Goal: Task Accomplishment & Management: Use online tool/utility

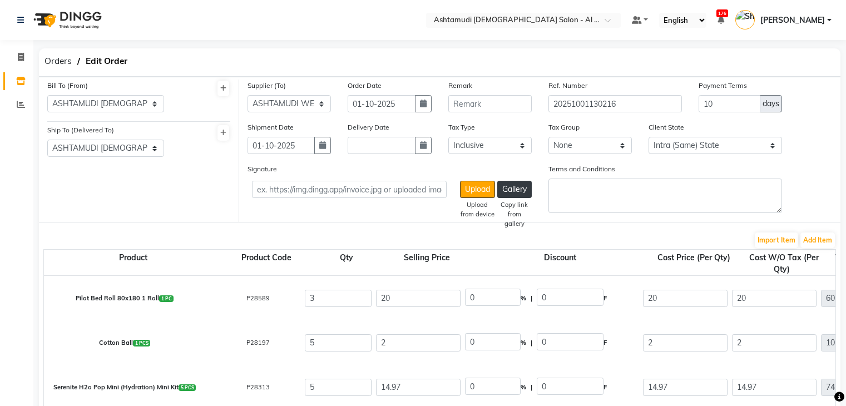
select select "1045"
select select "1046"
select select "5148"
select select "true"
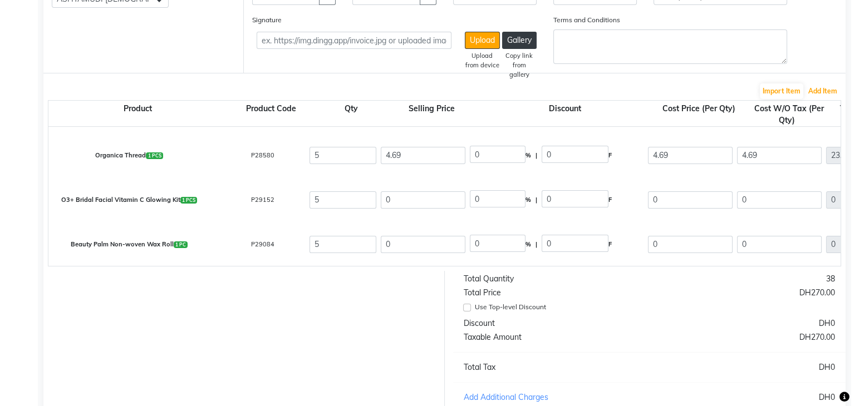
scroll to position [138, 0]
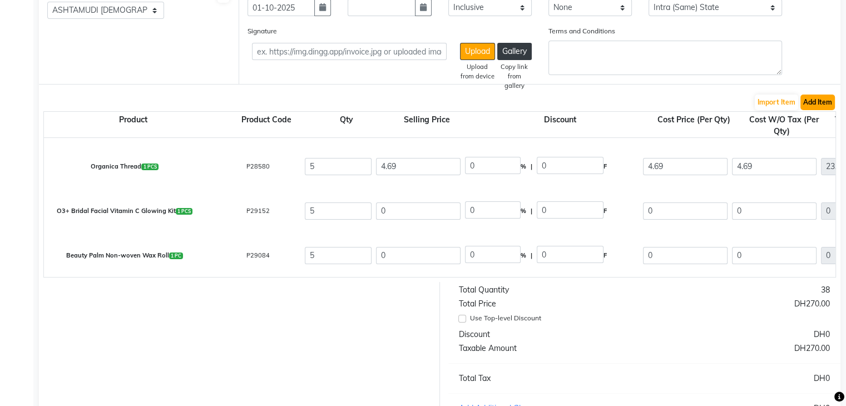
click at [815, 106] on button "Add Item" at bounding box center [818, 103] width 34 height 16
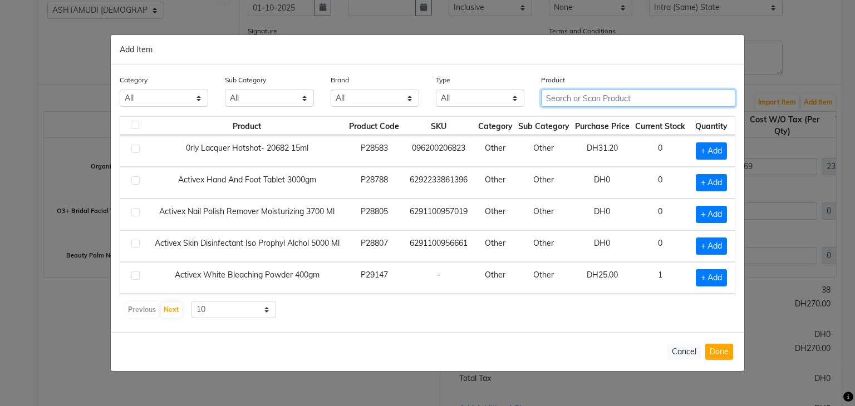
click at [574, 102] on input "text" at bounding box center [638, 98] width 194 height 17
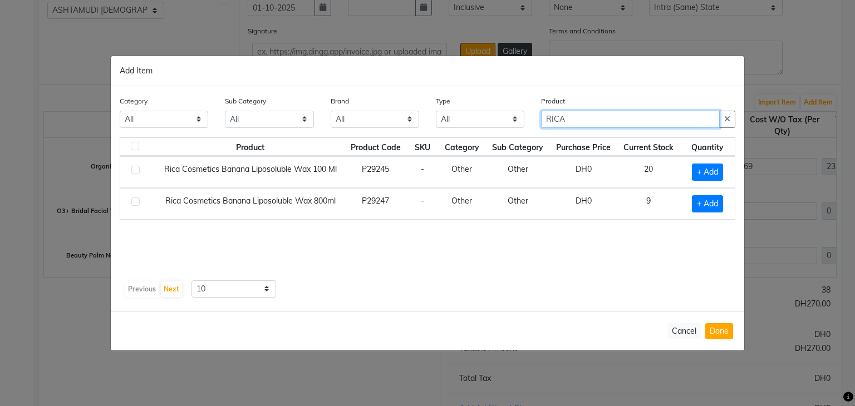
type input "RICA"
drag, startPoint x: 548, startPoint y: 248, endPoint x: 555, endPoint y: 248, distance: 6.7
click at [548, 248] on div "Product Product Code SKU Category Sub Category Purchase Price Current Stock Qua…" at bounding box center [427, 206] width 615 height 139
click at [712, 201] on span "+ Add" at bounding box center [707, 203] width 31 height 17
checkbox input "true"
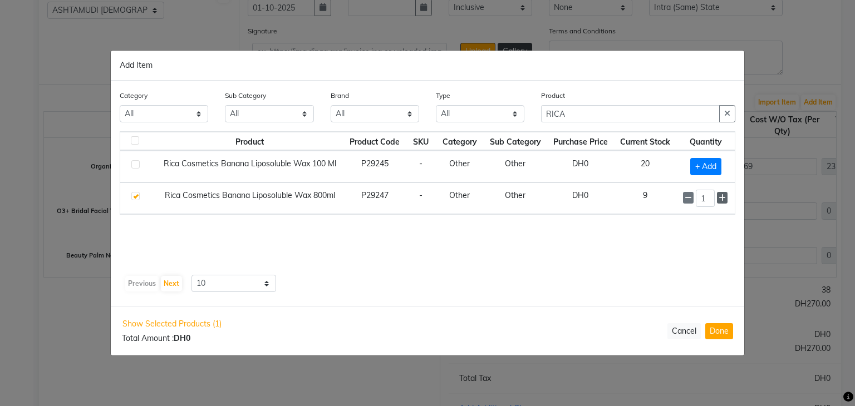
click at [724, 197] on icon at bounding box center [721, 198] width 7 height 8
click at [724, 197] on icon at bounding box center [721, 199] width 7 height 8
type input "5"
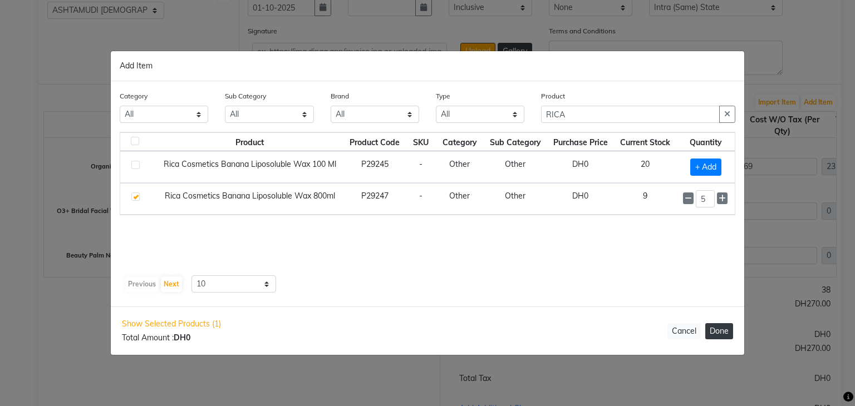
click at [722, 332] on button "Done" at bounding box center [719, 331] width 28 height 16
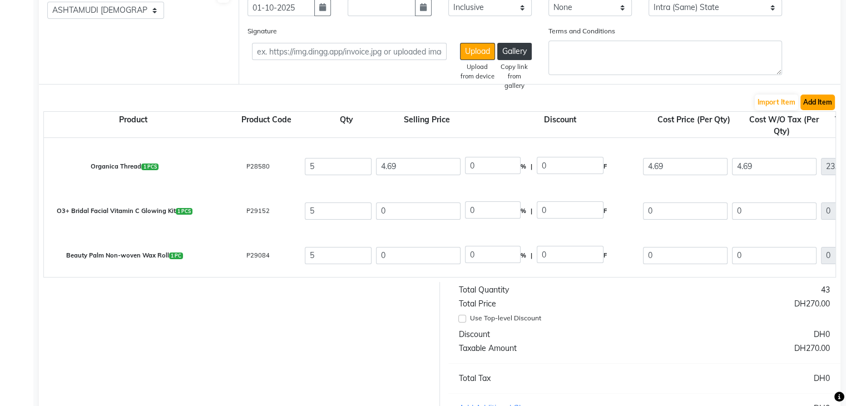
click at [820, 107] on button "Add Item" at bounding box center [818, 103] width 34 height 16
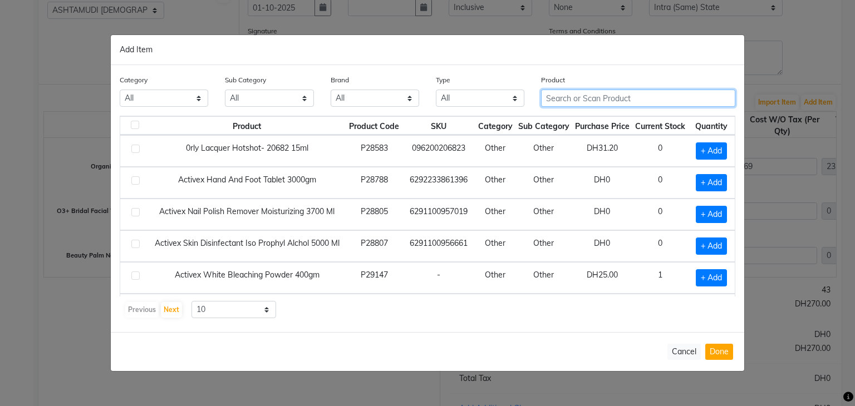
click at [571, 98] on input "text" at bounding box center [638, 98] width 194 height 17
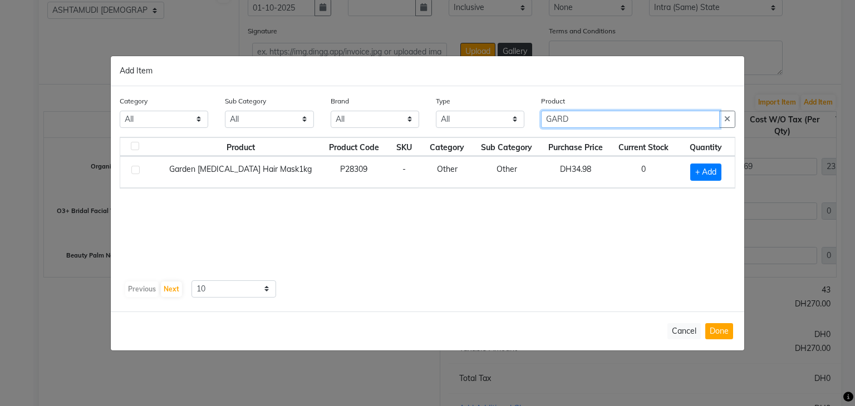
type input "GARD"
click at [540, 213] on div "Product Product Code SKU Category Sub Category Purchase Price Current Stock Qua…" at bounding box center [427, 206] width 615 height 139
click at [697, 172] on span "+ Add" at bounding box center [705, 172] width 31 height 17
checkbox input "true"
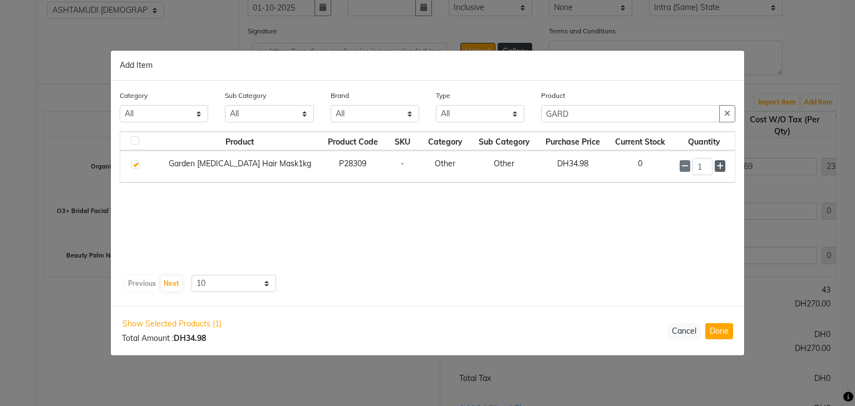
click at [719, 166] on icon at bounding box center [719, 166] width 7 height 8
click at [719, 166] on icon at bounding box center [719, 167] width 7 height 8
type input "5"
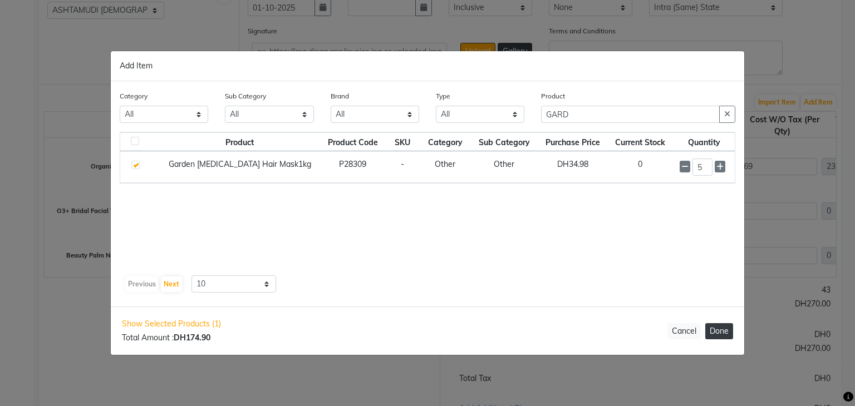
click at [712, 332] on button "Done" at bounding box center [719, 331] width 28 height 16
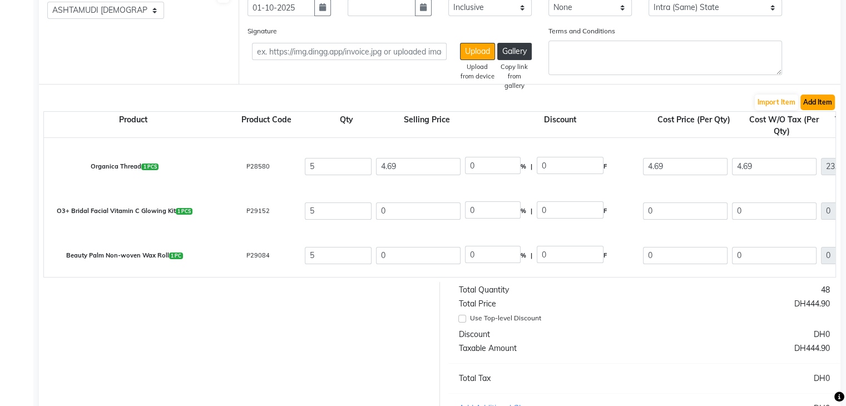
click at [816, 106] on button "Add Item" at bounding box center [818, 103] width 34 height 16
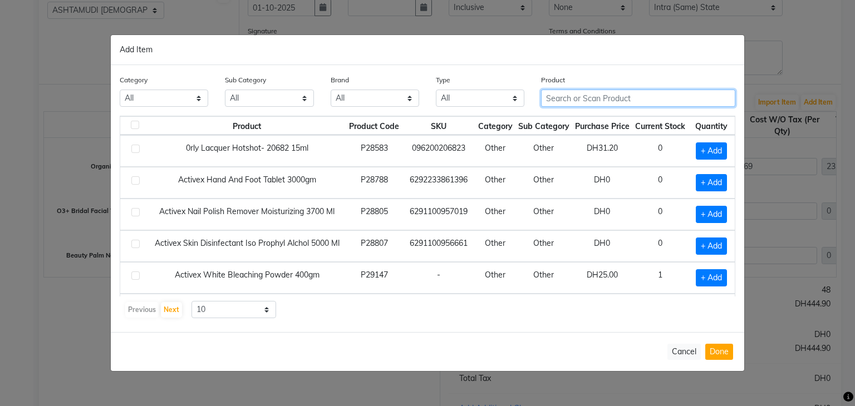
click at [578, 101] on input "text" at bounding box center [638, 98] width 194 height 17
paste input "[PERSON_NAME] WATER 400 ML"
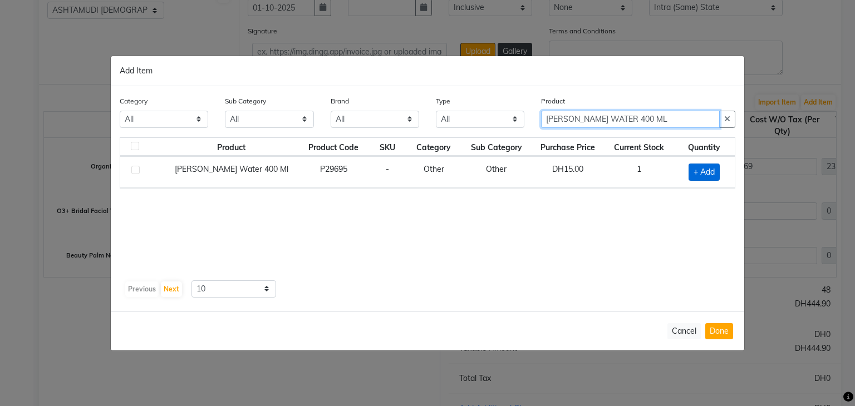
type input "[PERSON_NAME] WATER 400 ML"
click at [701, 172] on span "+ Add" at bounding box center [703, 172] width 31 height 17
checkbox input "true"
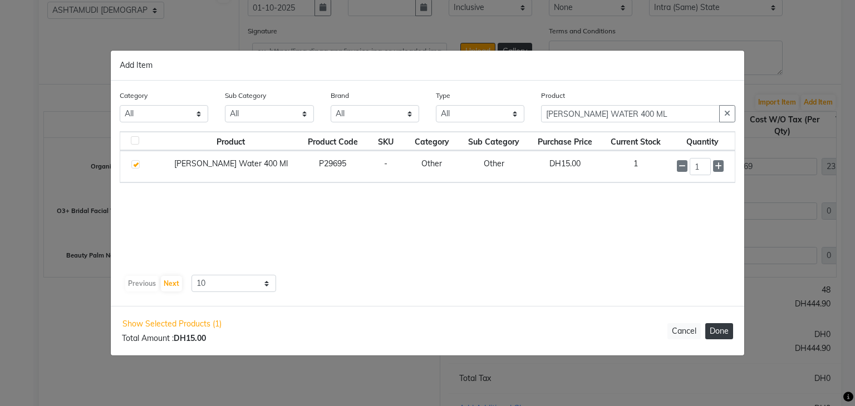
click at [732, 335] on button "Done" at bounding box center [719, 331] width 28 height 16
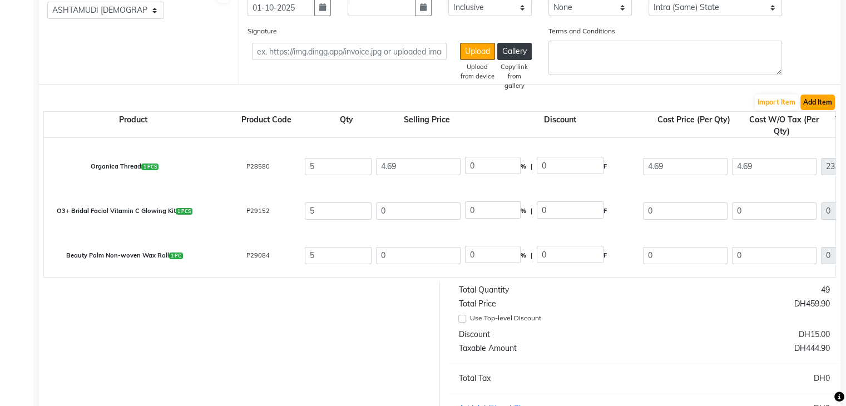
click at [819, 101] on button "Add Item" at bounding box center [818, 103] width 34 height 16
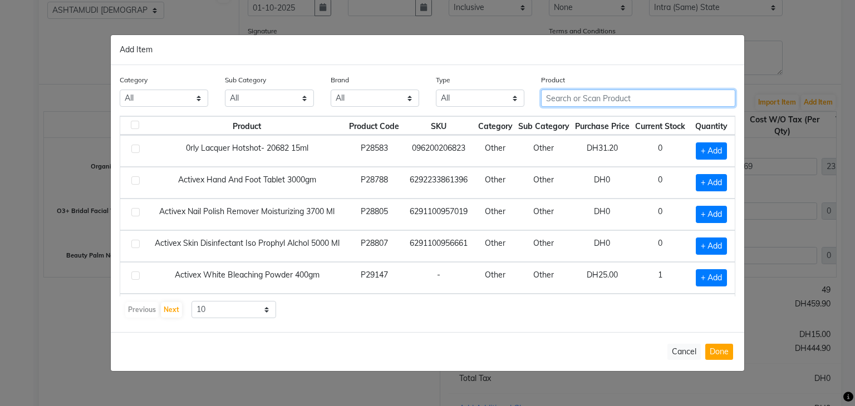
click at [569, 96] on input "text" at bounding box center [638, 98] width 194 height 17
paste input "LOREAL OREOR OXYDANT 30 VOL 1000ML"
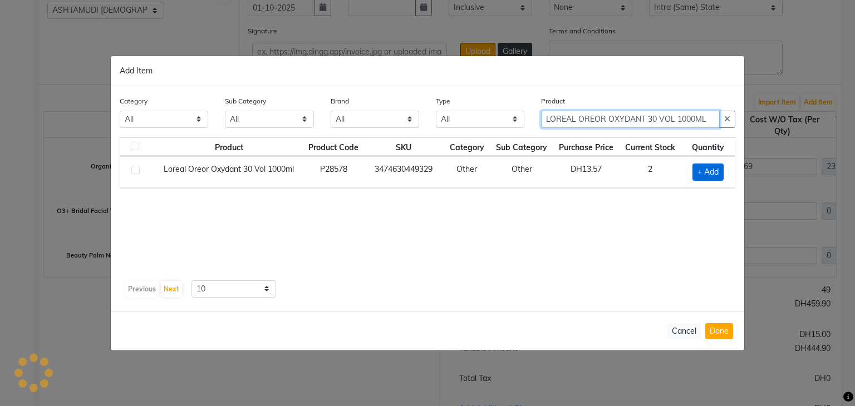
type input "LOREAL OREOR OXYDANT 30 VOL 1000ML"
click at [710, 169] on span "+ Add" at bounding box center [707, 172] width 31 height 17
checkbox input "true"
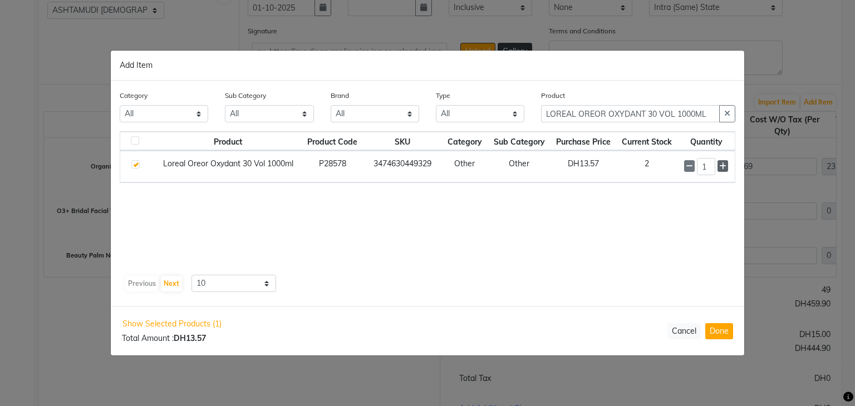
click at [726, 165] on icon at bounding box center [722, 166] width 7 height 8
click at [722, 167] on icon at bounding box center [722, 166] width 7 height 8
type input "3"
